Goal: Transaction & Acquisition: Purchase product/service

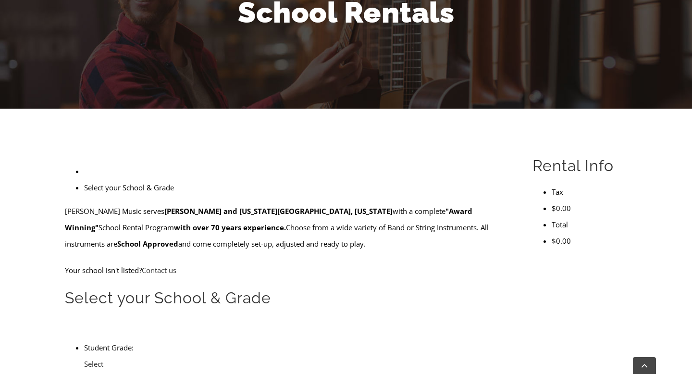
scroll to position [241, 0]
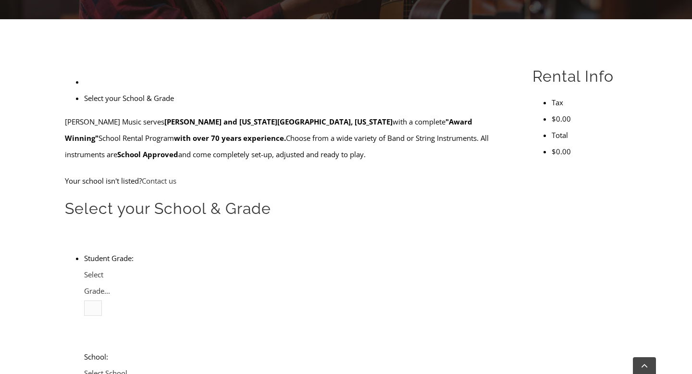
click at [110, 269] on span "Select Grade..." at bounding box center [97, 282] width 26 height 26
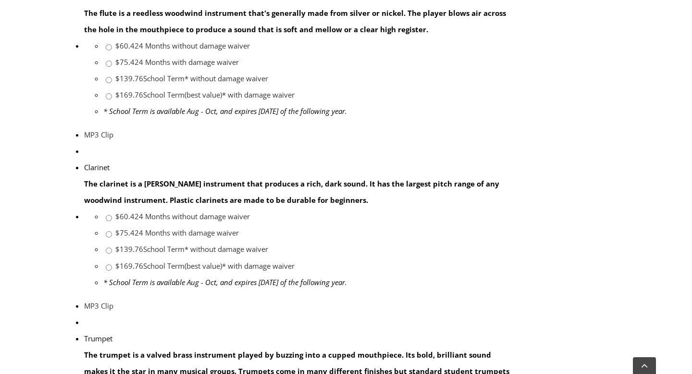
scroll to position [585, 0]
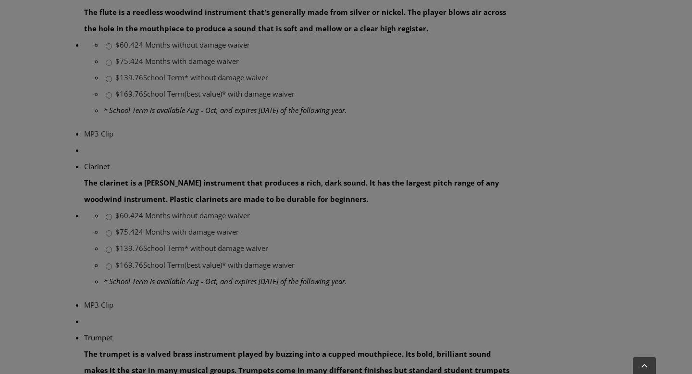
scroll to position [582, 0]
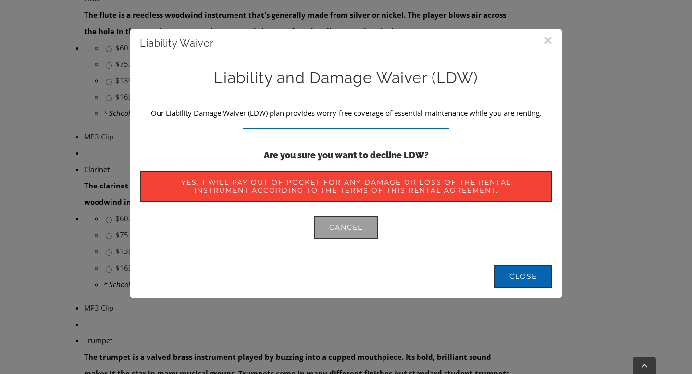
click at [550, 41] on button "×" at bounding box center [547, 40] width 9 height 14
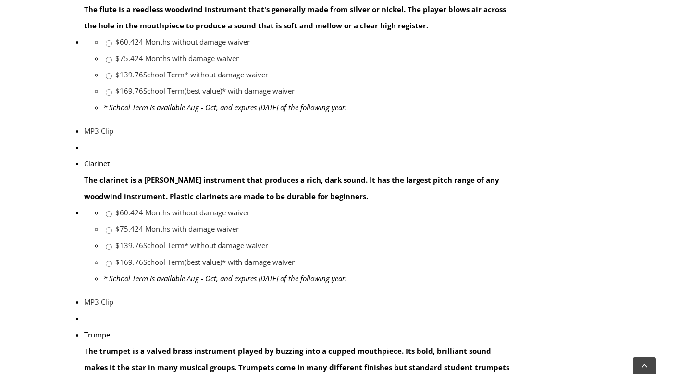
scroll to position [589, 0]
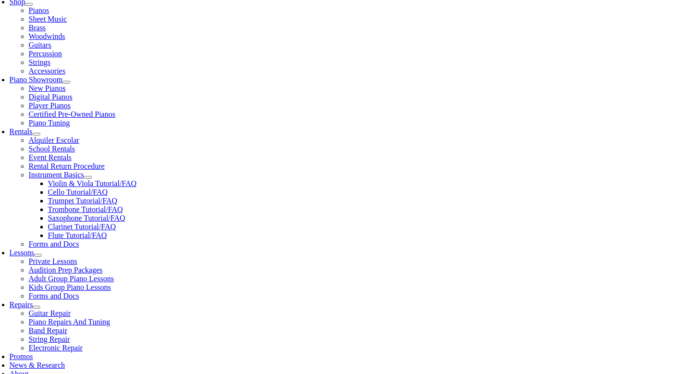
scroll to position [223, 0]
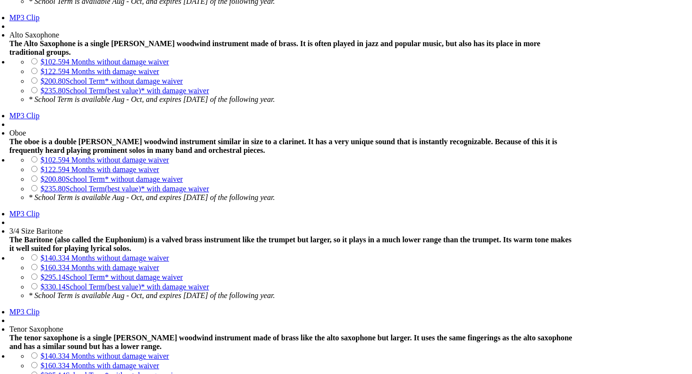
scroll to position [589, 0]
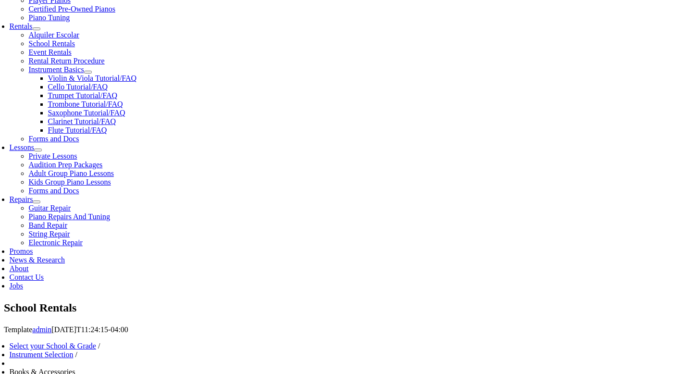
checkbox input"] "true"
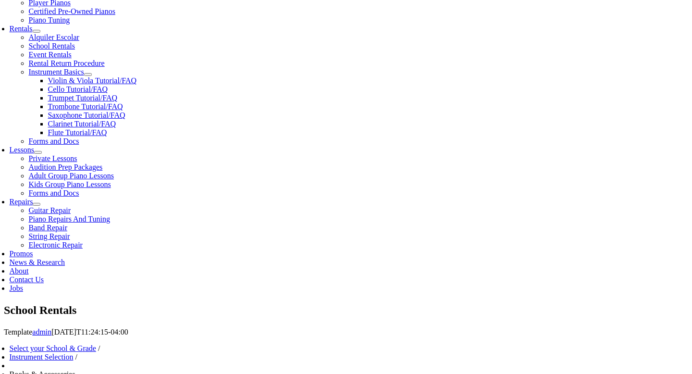
checkbox input"] "true"
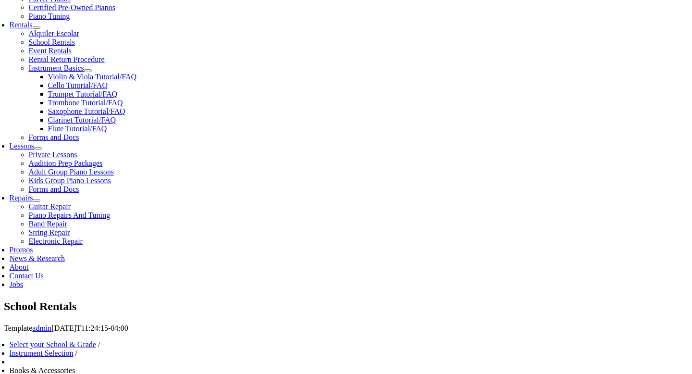
scroll to position [330, 0]
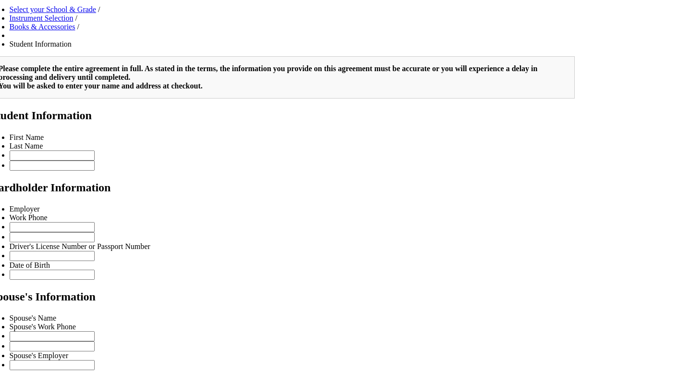
scroll to position [1283, 0]
type input "1"
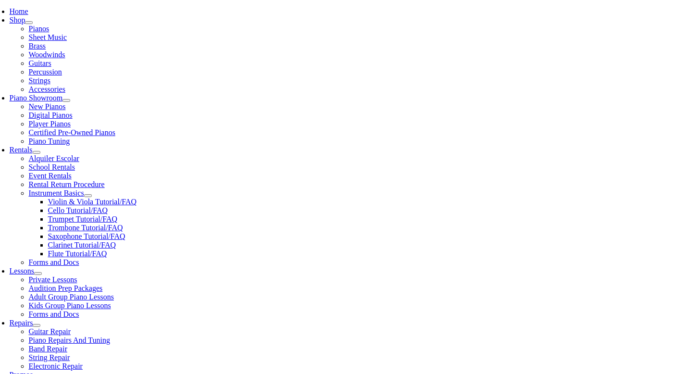
scroll to position [203, 0]
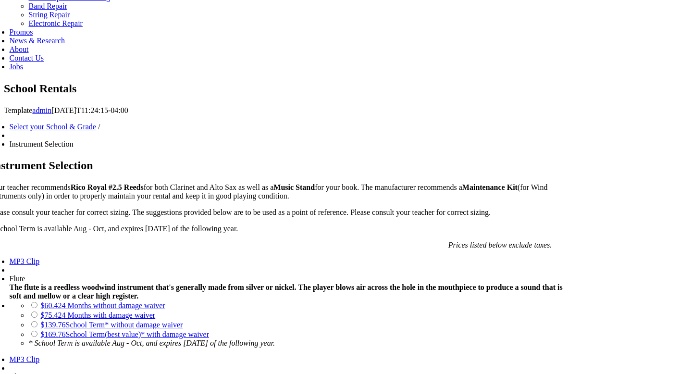
scroll to position [548, 0]
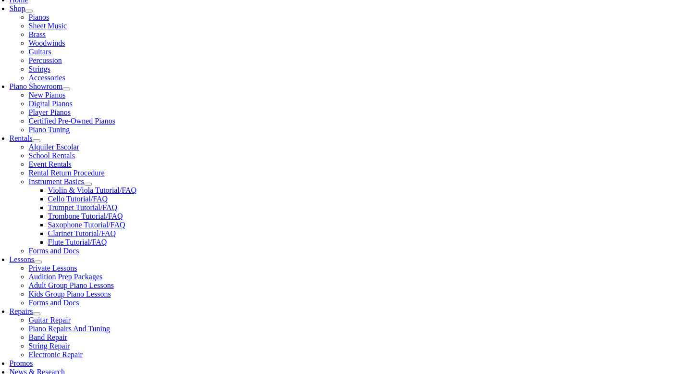
scroll to position [255, 0]
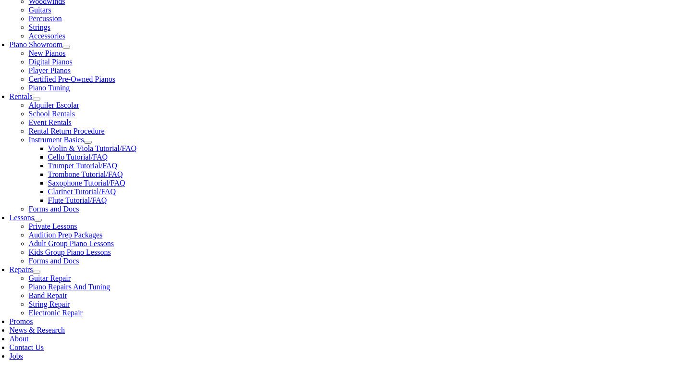
checkbox input"] "true"
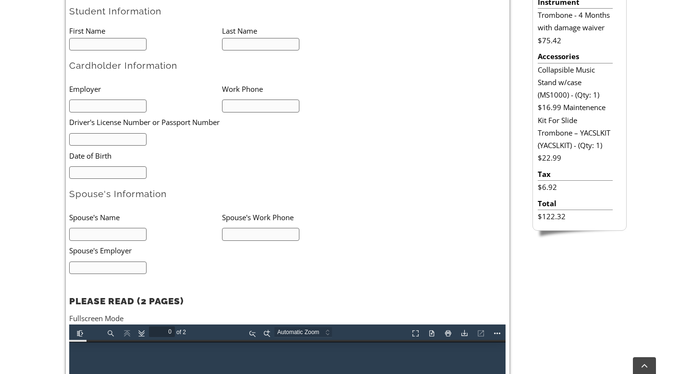
scroll to position [379, 0]
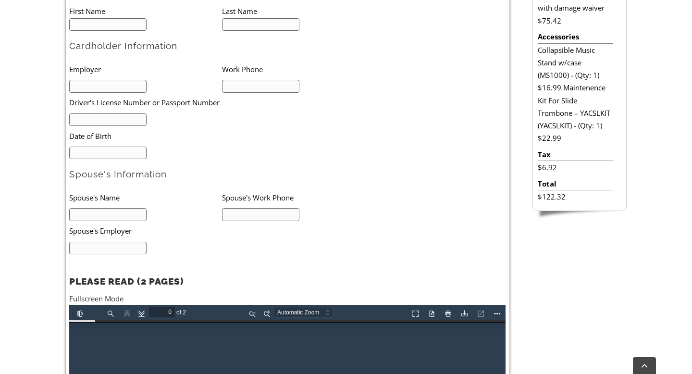
type input "1"
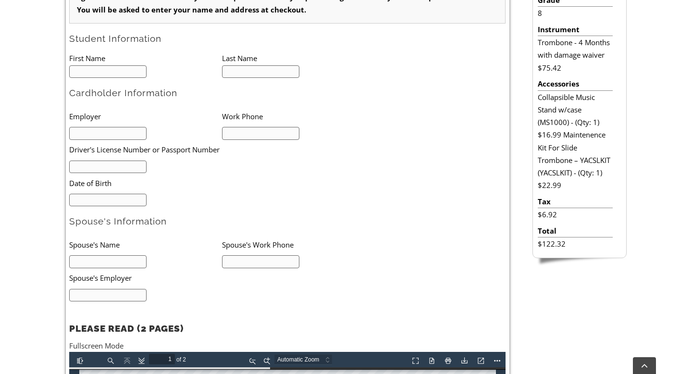
scroll to position [293, 0]
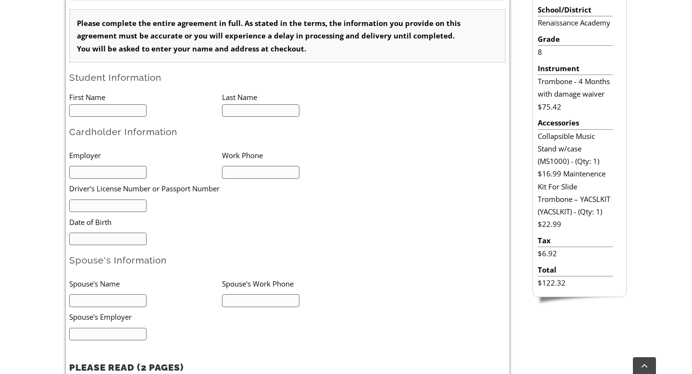
click at [79, 109] on input "text" at bounding box center [107, 110] width 77 height 13
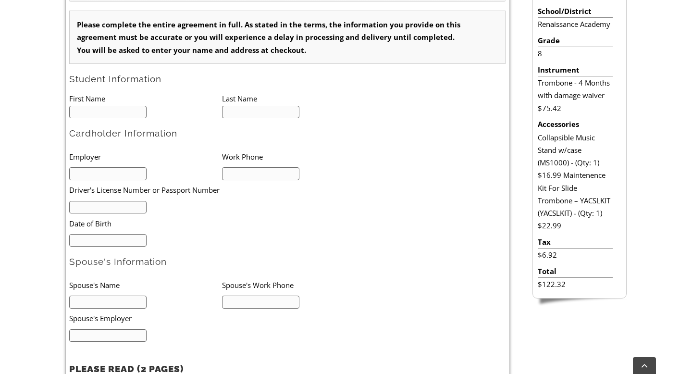
click at [79, 109] on input "text" at bounding box center [107, 112] width 77 height 13
type input "[PERSON_NAME]"
type input "6108361996"
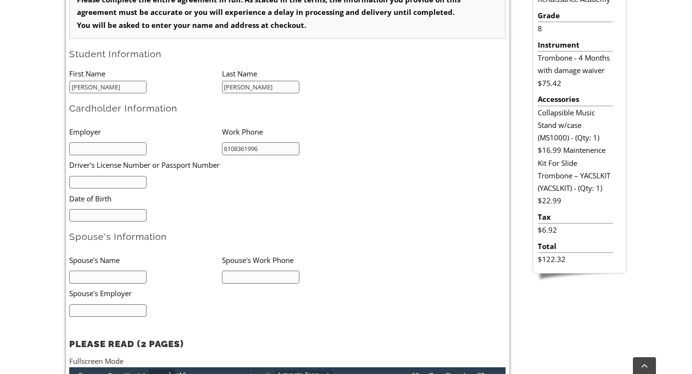
click at [101, 180] on input "text" at bounding box center [107, 182] width 77 height 13
type input "26978867"
click at [107, 215] on input "mm/dd/yyyy" at bounding box center [107, 215] width 77 height 13
click at [80, 215] on input "mm/dd/yyyy" at bounding box center [107, 215] width 77 height 13
click at [73, 215] on input "mm/dd/yyyy" at bounding box center [107, 215] width 77 height 13
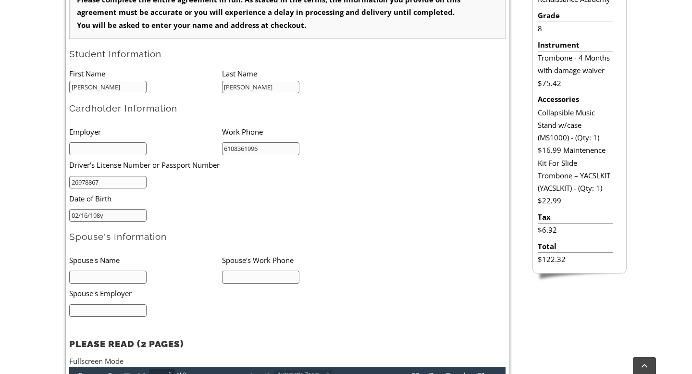
type input "02/16/1981"
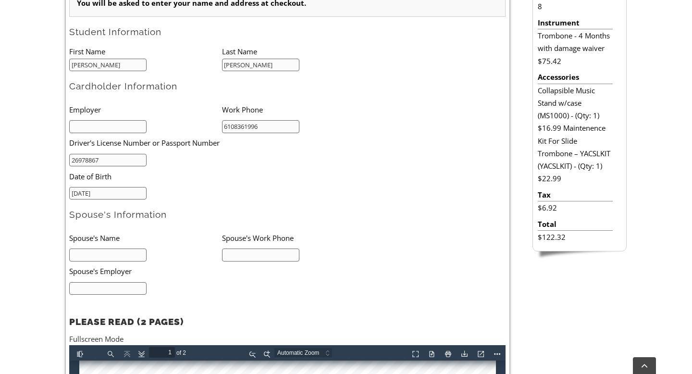
scroll to position [350, 0]
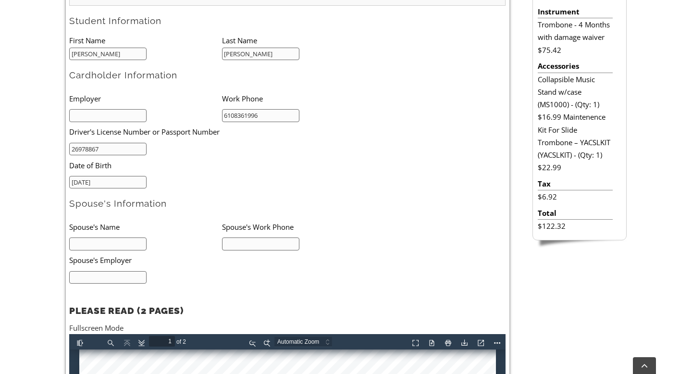
click at [104, 243] on input "text" at bounding box center [107, 243] width 77 height 13
type input "PHILIP WHEELES"
type input "2155287948"
click at [96, 272] on input "text" at bounding box center [107, 277] width 77 height 13
type input "Hankin Group"
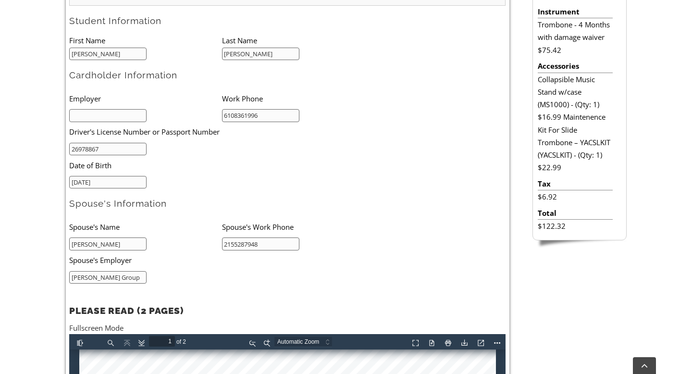
click at [96, 116] on input "text" at bounding box center [107, 115] width 77 height 13
type input "Pottsgrove School District"
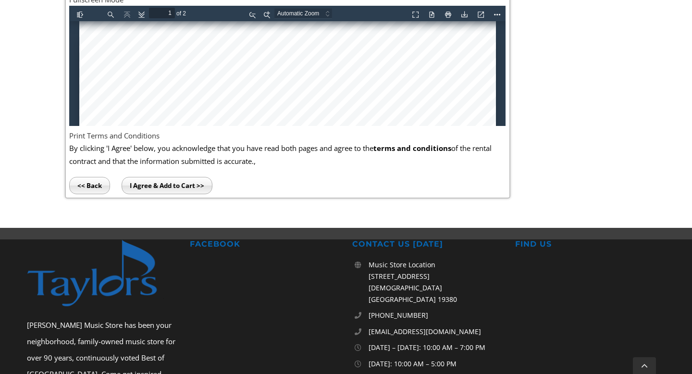
scroll to position [681, 0]
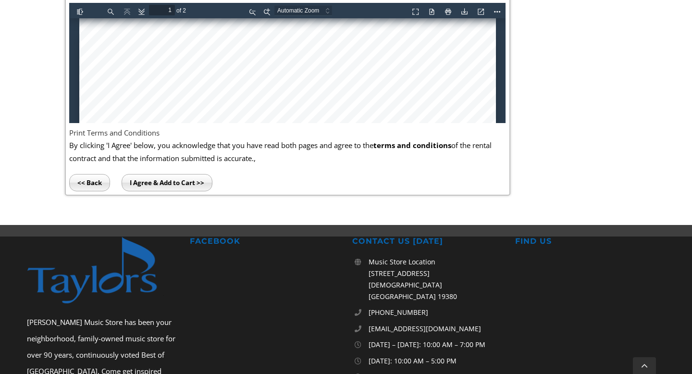
click at [165, 178] on input "I Agree & Add to Cart >>" at bounding box center [166, 182] width 91 height 17
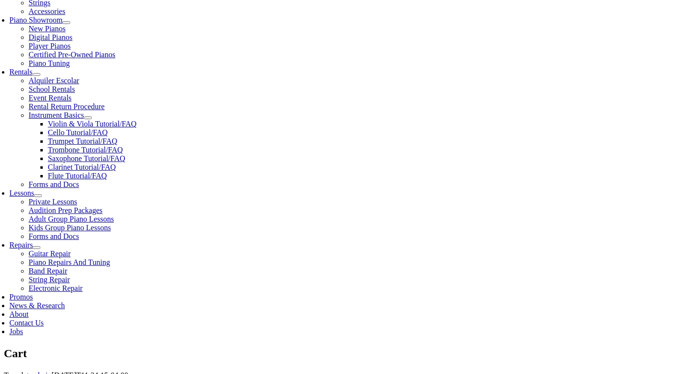
scroll to position [283, 0]
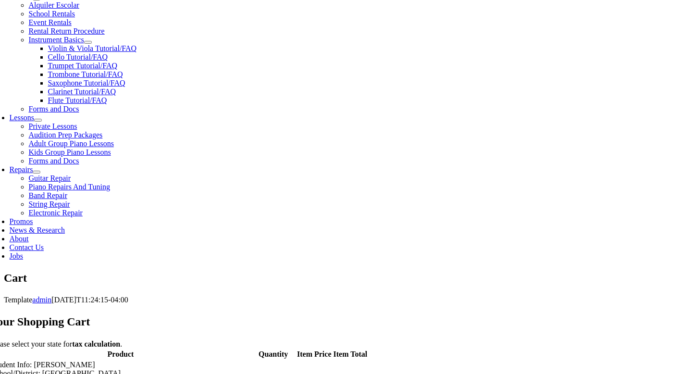
scroll to position [362, 0]
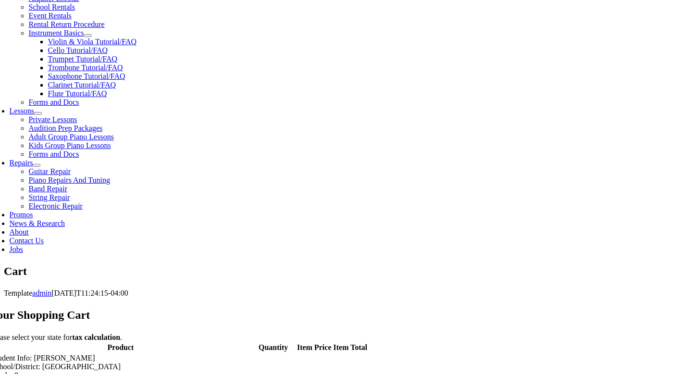
select select "PA"
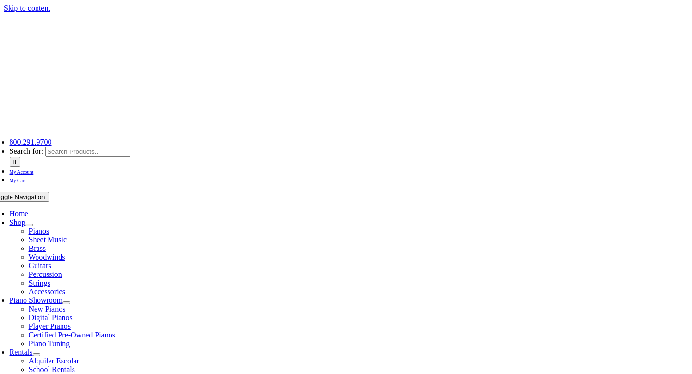
select select "PA"
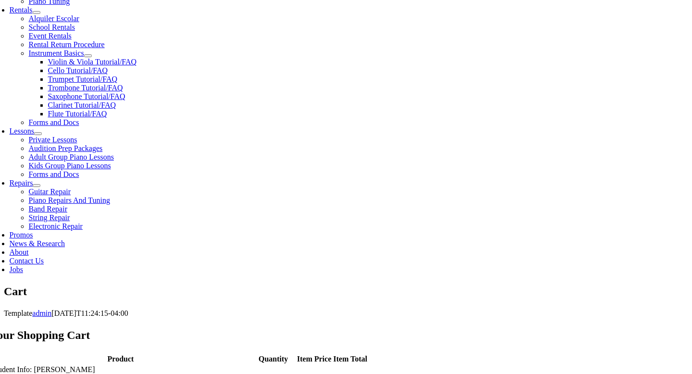
scroll to position [342, 0]
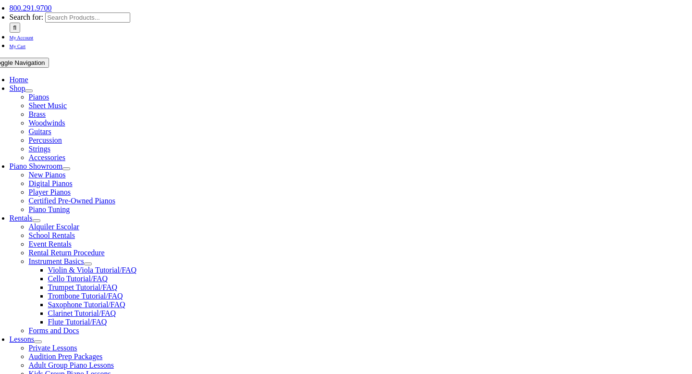
scroll to position [115, 0]
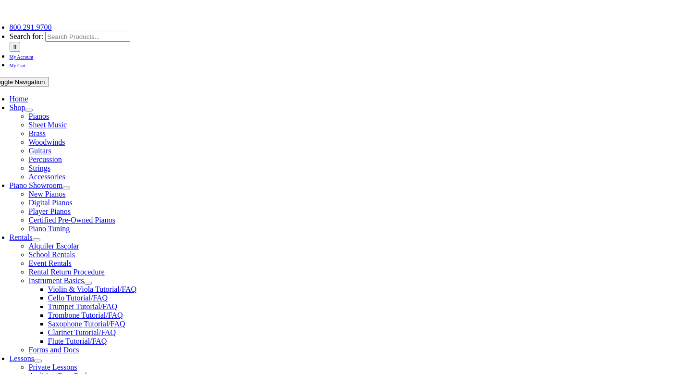
type input "[EMAIL_ADDRESS][DOMAIN_NAME]"
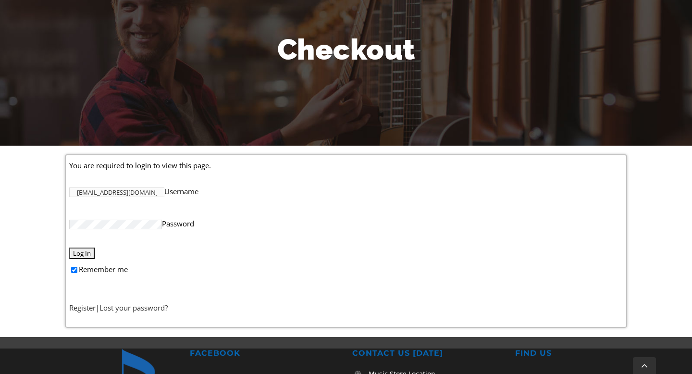
click at [87, 254] on input "Log In" at bounding box center [81, 253] width 25 height 12
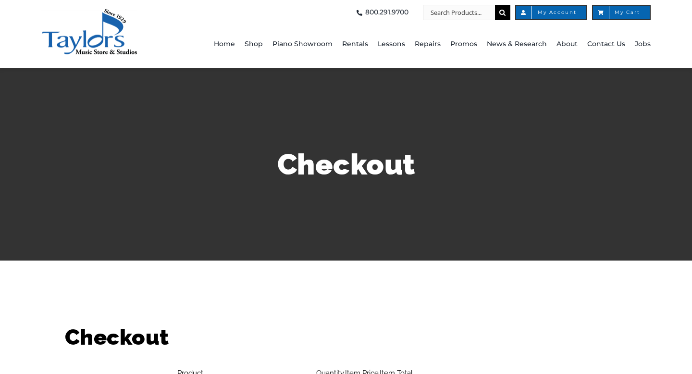
select select
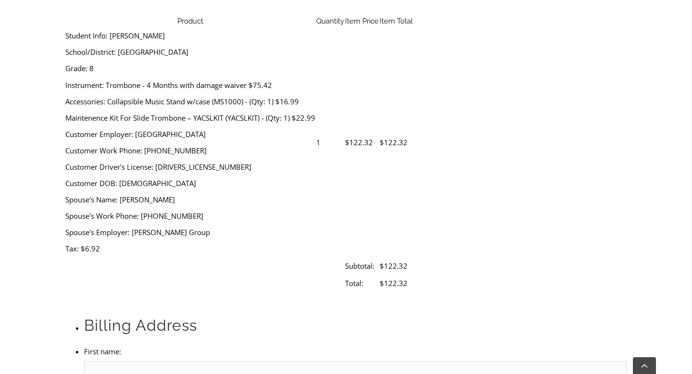
scroll to position [414, 0]
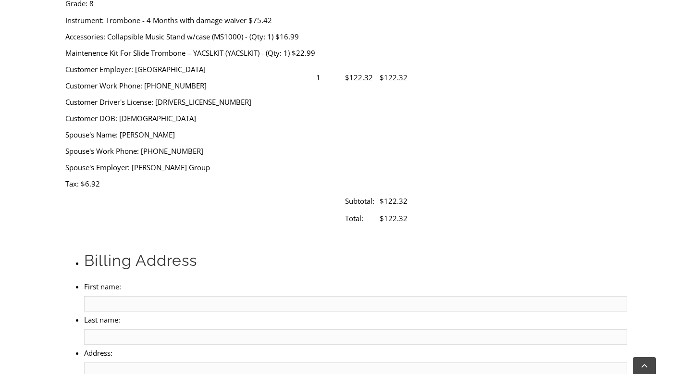
click at [142, 278] on li "First name:" at bounding box center [355, 294] width 543 height 33
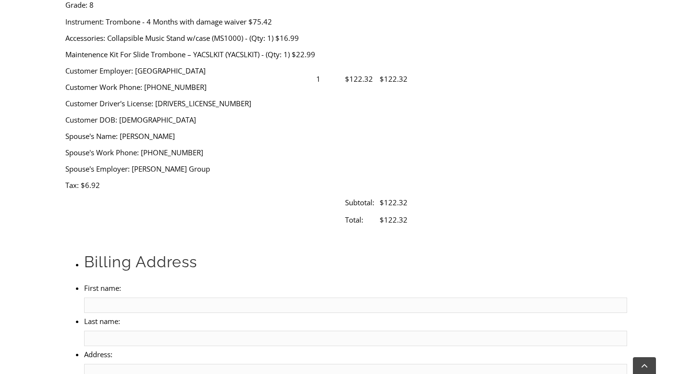
type input "[PERSON_NAME]"
type input "[STREET_ADDRESS]"
type input "Pottstown"
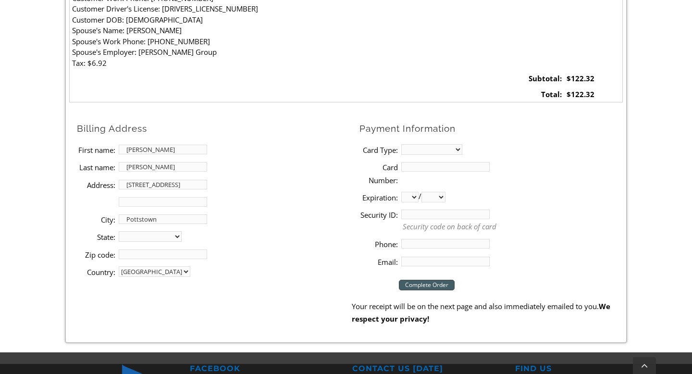
select select "PA"
type input "19464"
type input "6108361996"
type input "[EMAIL_ADDRESS][DOMAIN_NAME]"
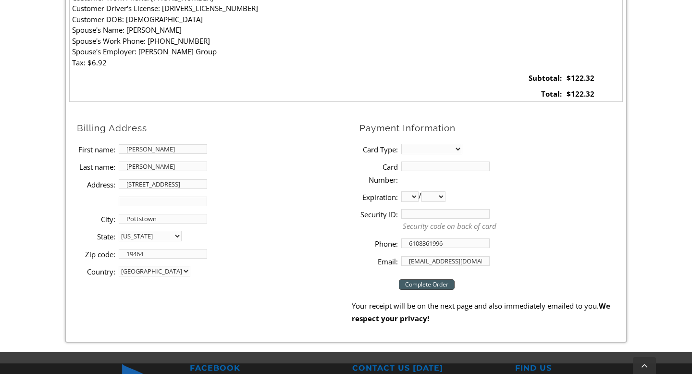
click at [423, 148] on select "MasterCard Visa American Express Discover" at bounding box center [431, 149] width 61 height 11
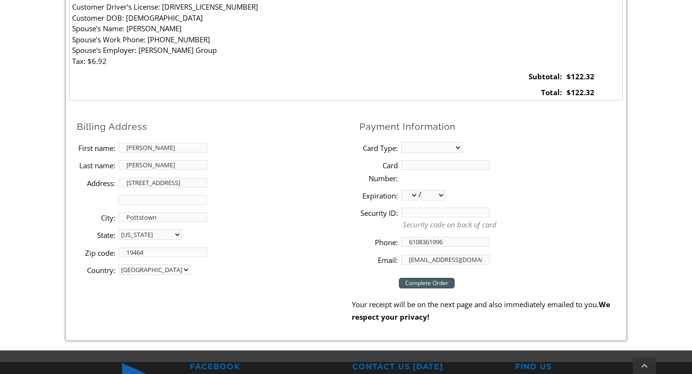
select select "mastercard"
click at [401, 142] on select "MasterCard Visa American Express Discover" at bounding box center [431, 147] width 61 height 11
click at [417, 165] on input "Card Number:" at bounding box center [445, 165] width 88 height 10
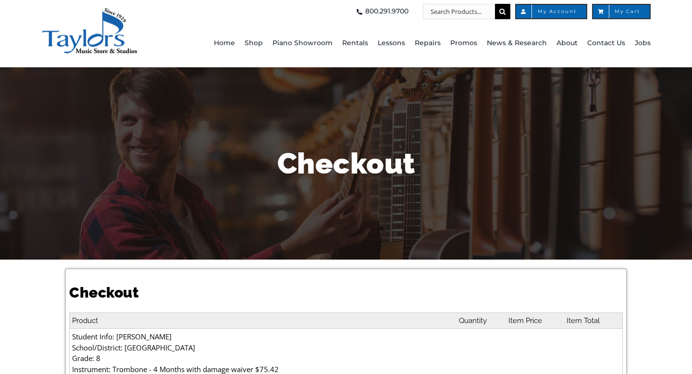
scroll to position [0, 0]
